Goal: Information Seeking & Learning: Compare options

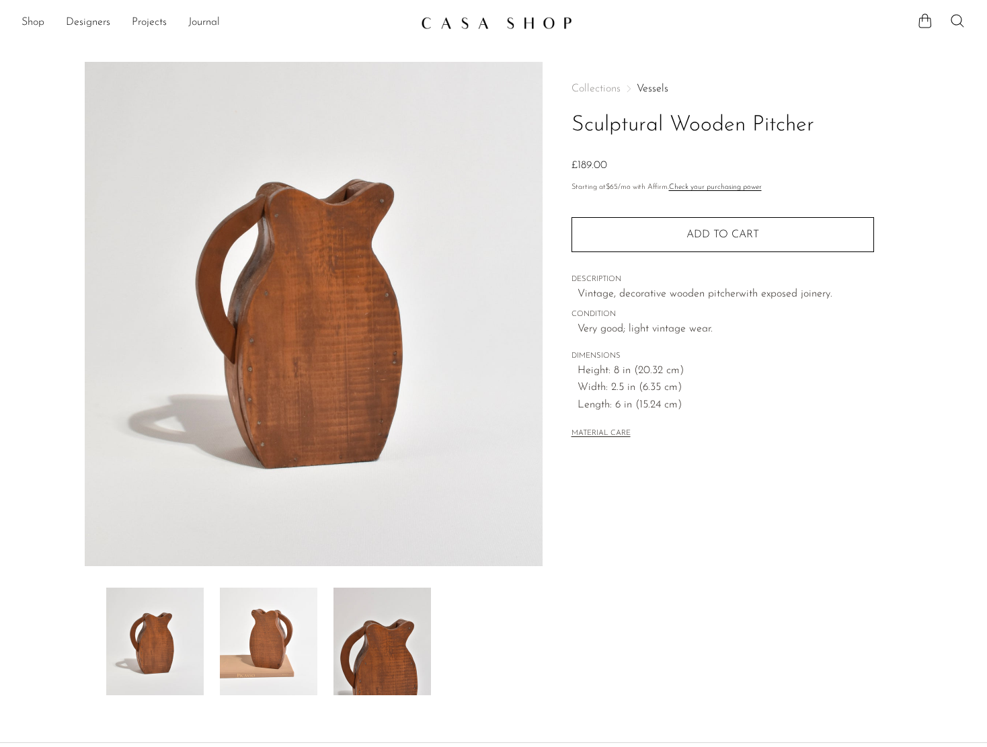
click at [704, 509] on div "Collections Vessels Sculptural Wooden Pitcher £189.00 Starting at $65 /mo with …" at bounding box center [722, 378] width 360 height 633
click at [913, 89] on article "Sculptural Wooden Pitcher £189.00" at bounding box center [493, 378] width 860 height 633
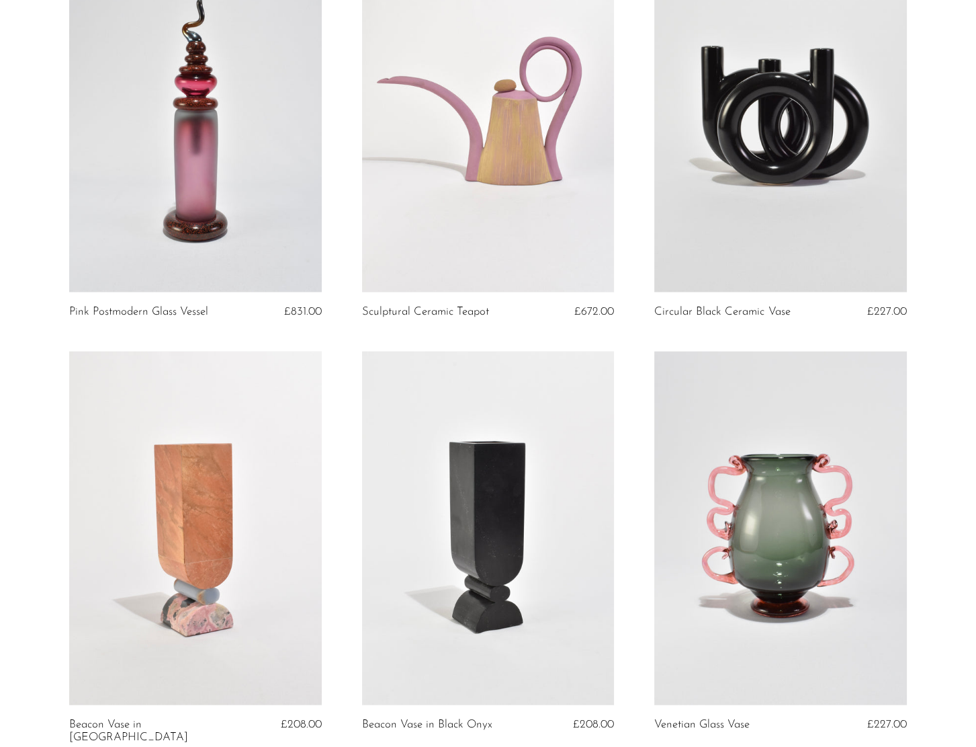
scroll to position [2710, 0]
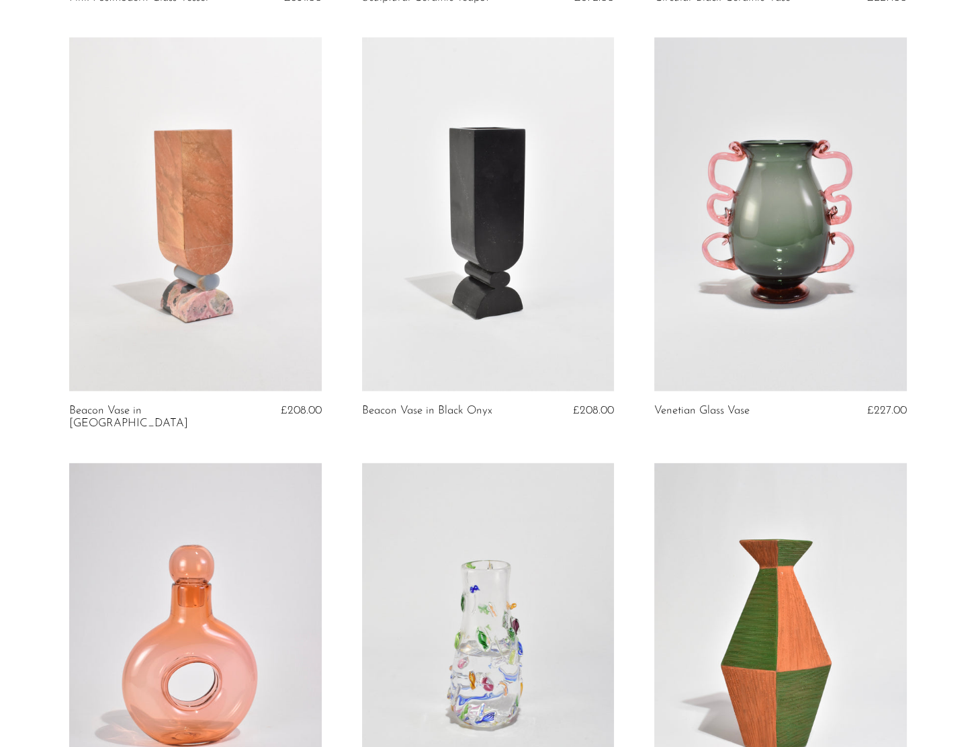
scroll to position [3046, 0]
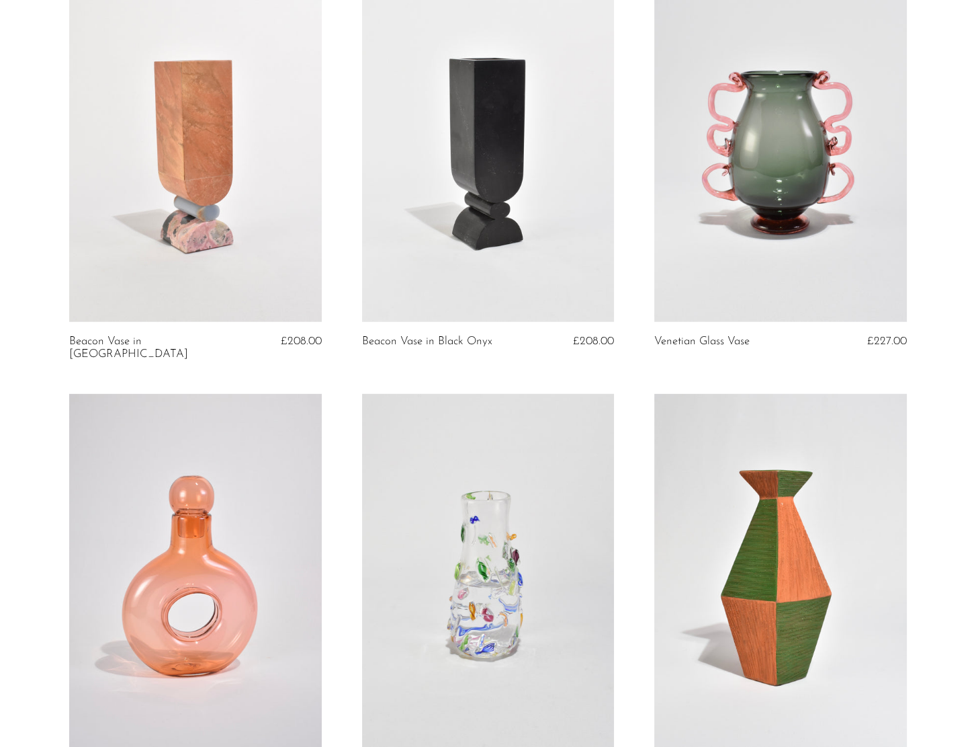
click at [440, 255] on link at bounding box center [488, 144] width 253 height 353
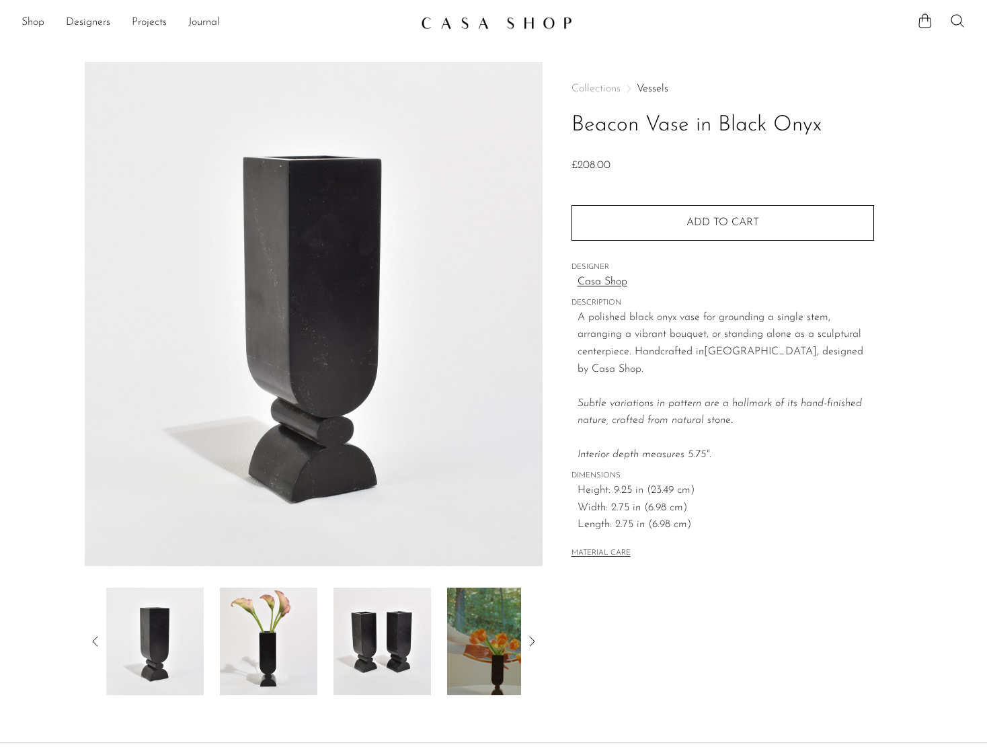
click at [745, 504] on div "Collections Vessels Beacon Vase in Black Onyx £208.00 Quantity 1 Add to cart" at bounding box center [722, 322] width 302 height 521
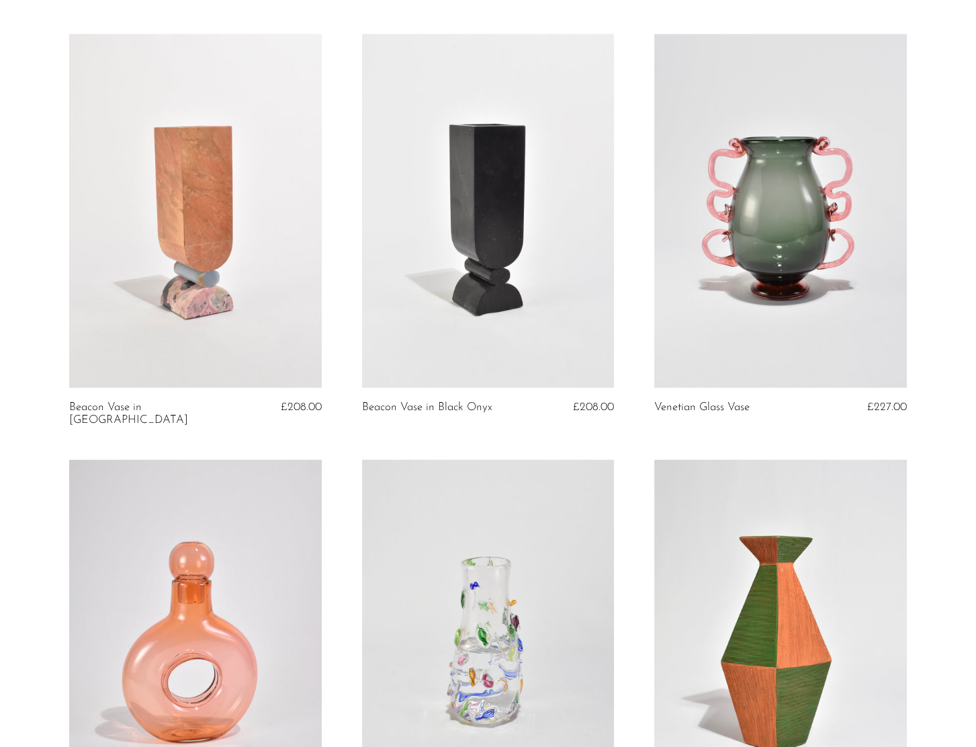
scroll to position [2979, 0]
click at [532, 276] on link at bounding box center [488, 212] width 253 height 353
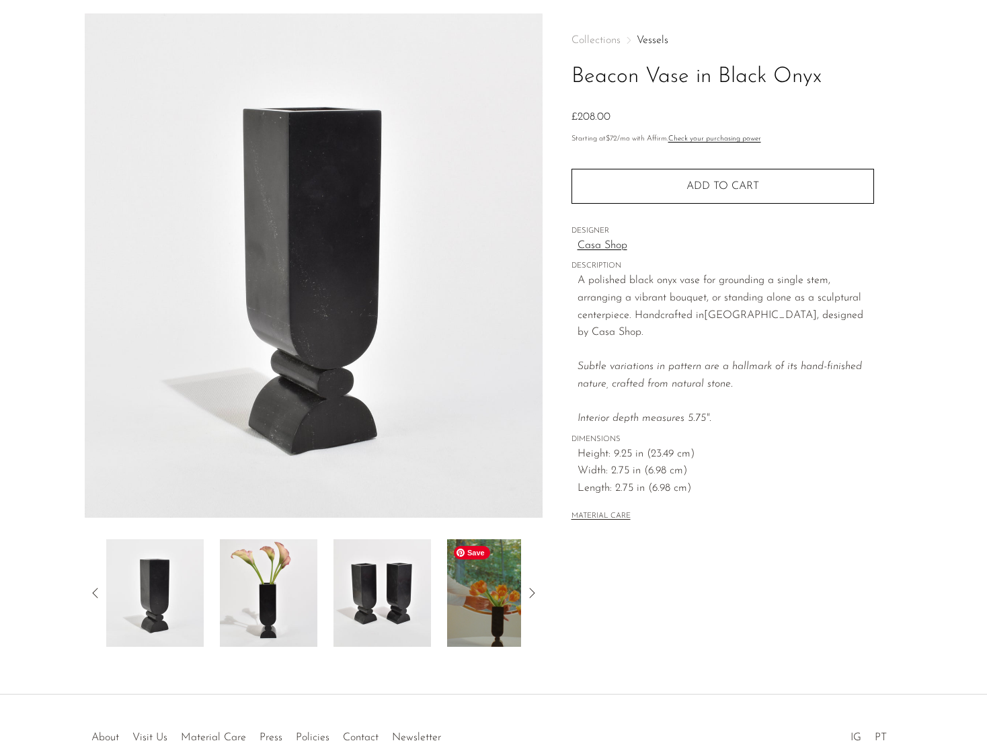
scroll to position [67, 0]
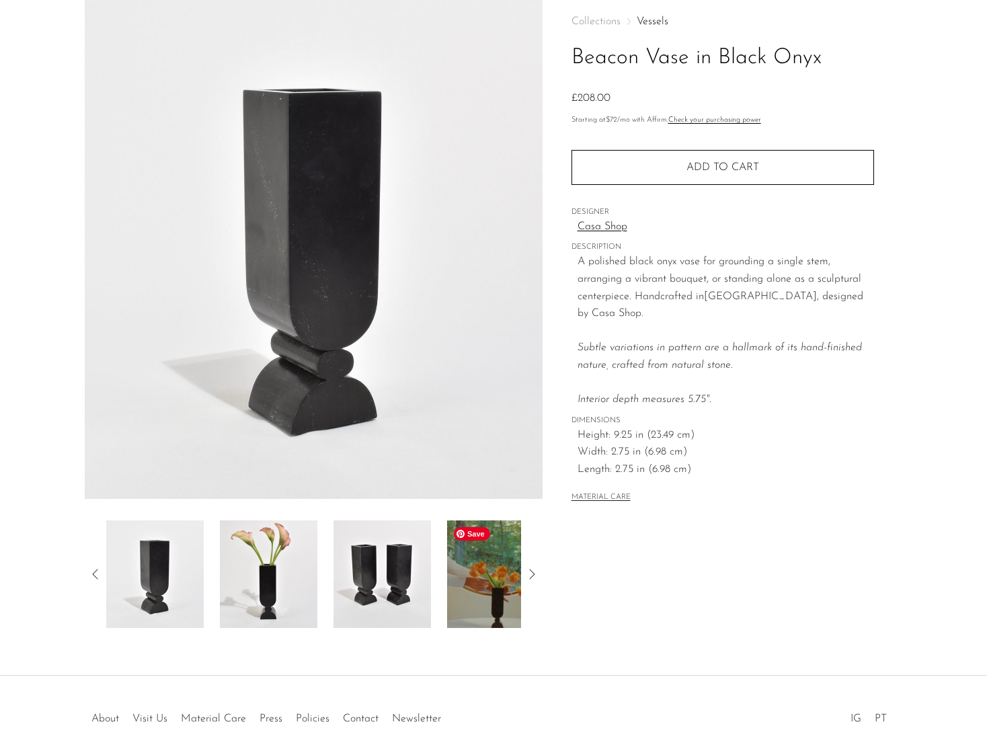
click at [491, 594] on img at bounding box center [495, 574] width 97 height 108
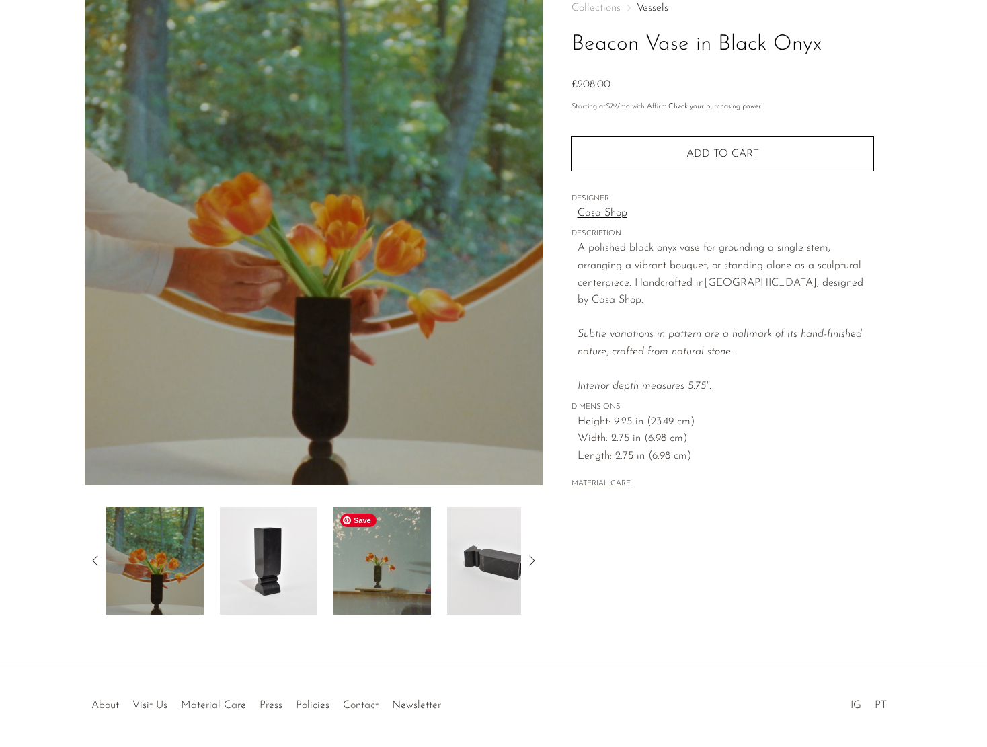
scroll to position [61, 0]
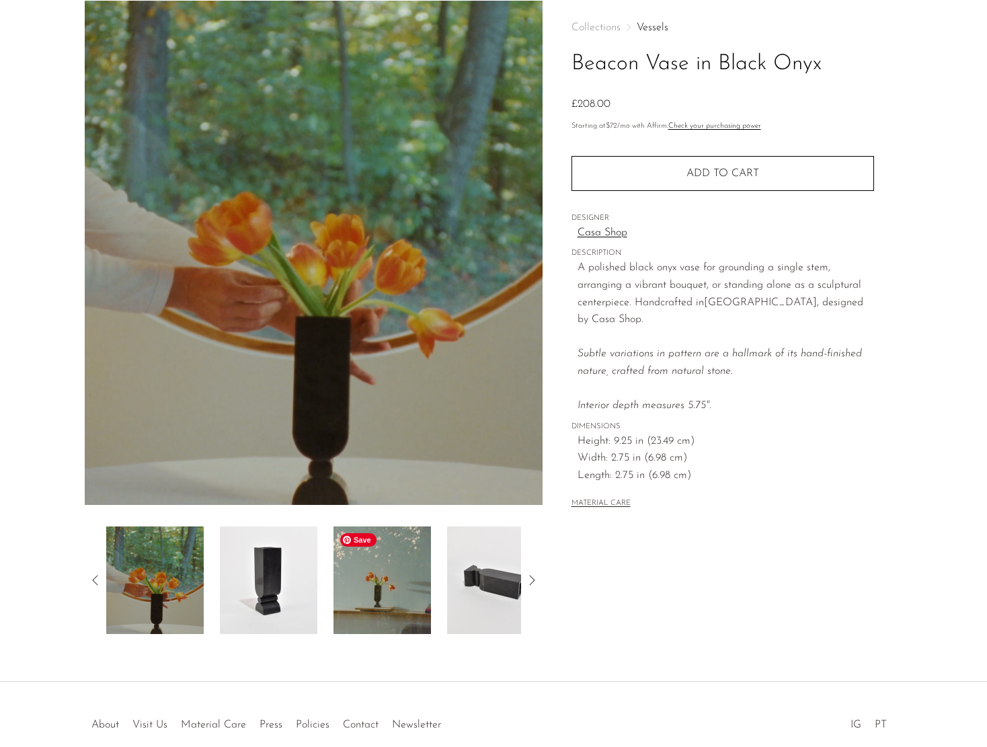
click at [390, 565] on img at bounding box center [381, 580] width 97 height 108
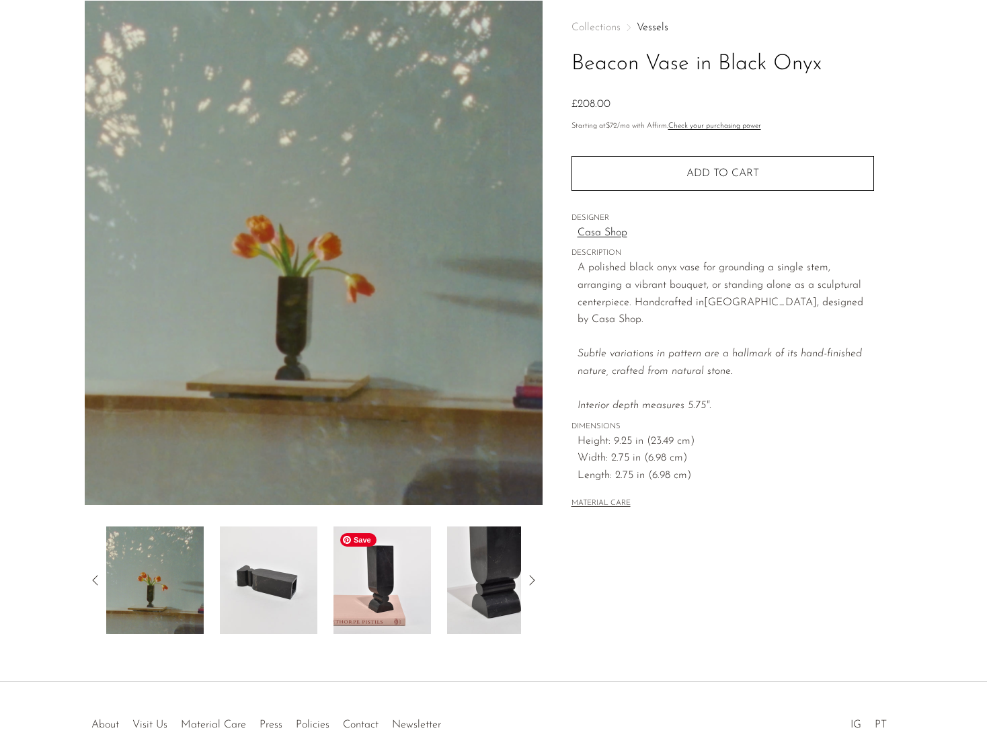
click at [380, 601] on img at bounding box center [381, 580] width 97 height 108
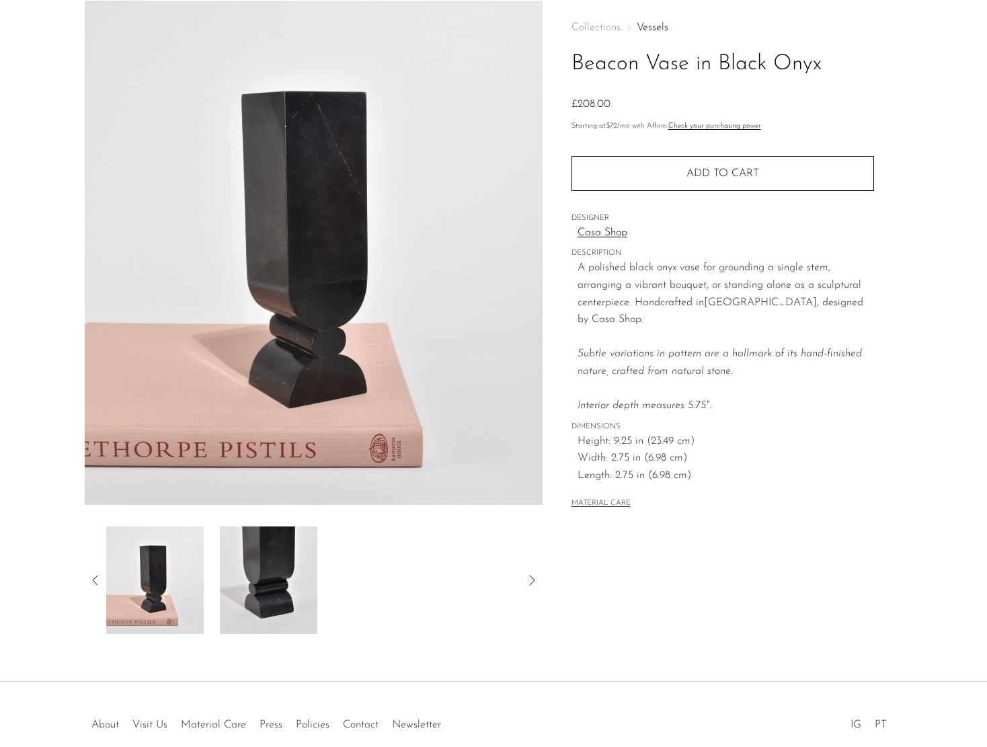
click at [385, 649] on div "Beacon Vase in Black Onyx £208.00" at bounding box center [493, 341] width 987 height 681
click at [692, 507] on div "Collections Vessels Beacon Vase in Black Onyx £208.00 Starting at $72 /mo with …" at bounding box center [722, 267] width 302 height 532
